Goal: Transaction & Acquisition: Purchase product/service

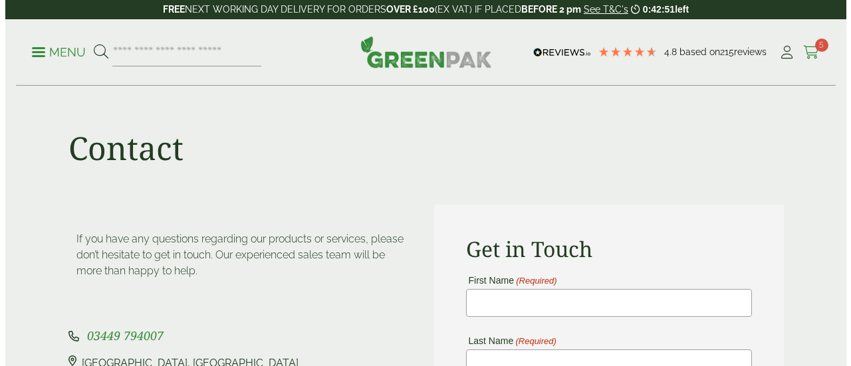
scroll to position [176, 0]
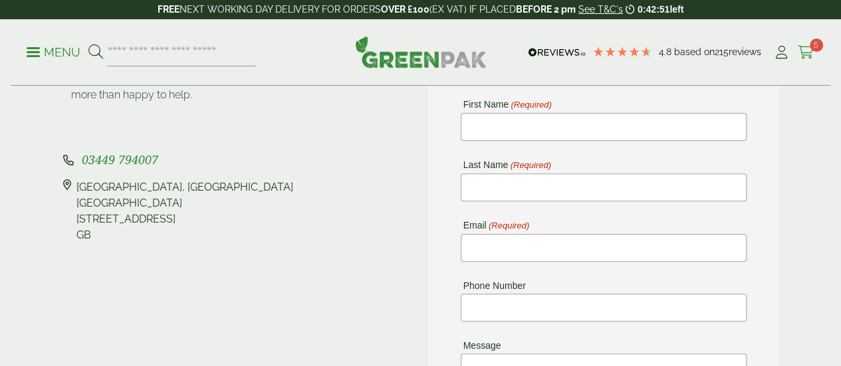
click at [812, 46] on span "5" at bounding box center [816, 45] width 13 height 13
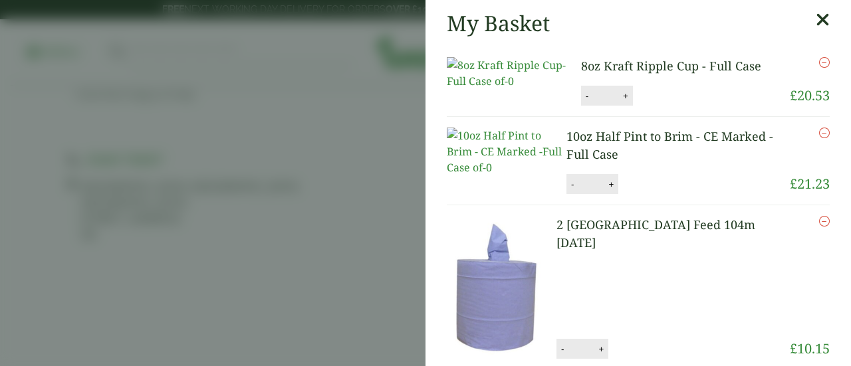
scroll to position [0, 0]
click at [620, 66] on link "8oz Kraft Ripple Cup - Full Case" at bounding box center [671, 66] width 180 height 16
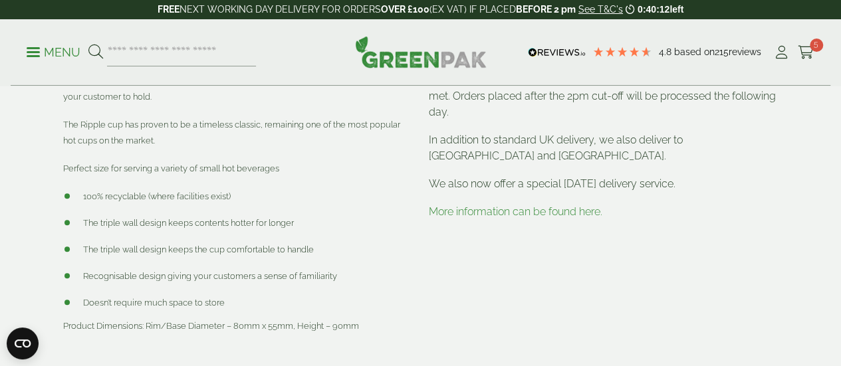
scroll to position [471, 0]
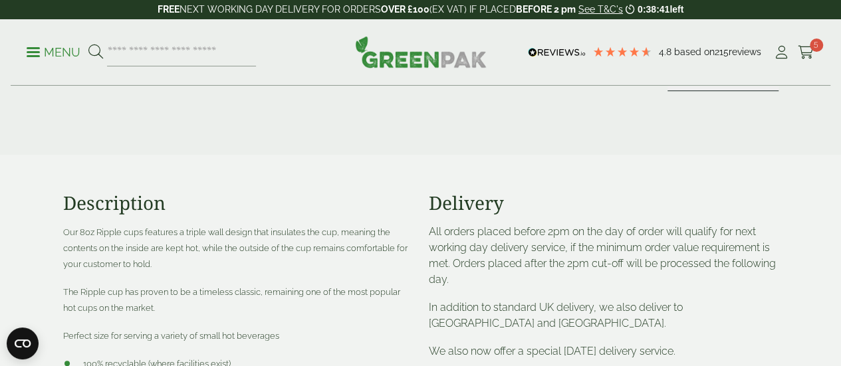
click at [798, 85] on div "Menu 4.8 Based on 215 reviews My Account" at bounding box center [421, 52] width 820 height 66
click at [796, 85] on div "Menu 4.8 Based on 215 reviews My Account" at bounding box center [421, 52] width 820 height 66
drag, startPoint x: 746, startPoint y: 39, endPoint x: 793, endPoint y: 134, distance: 105.2
